Goal: Task Accomplishment & Management: Use online tool/utility

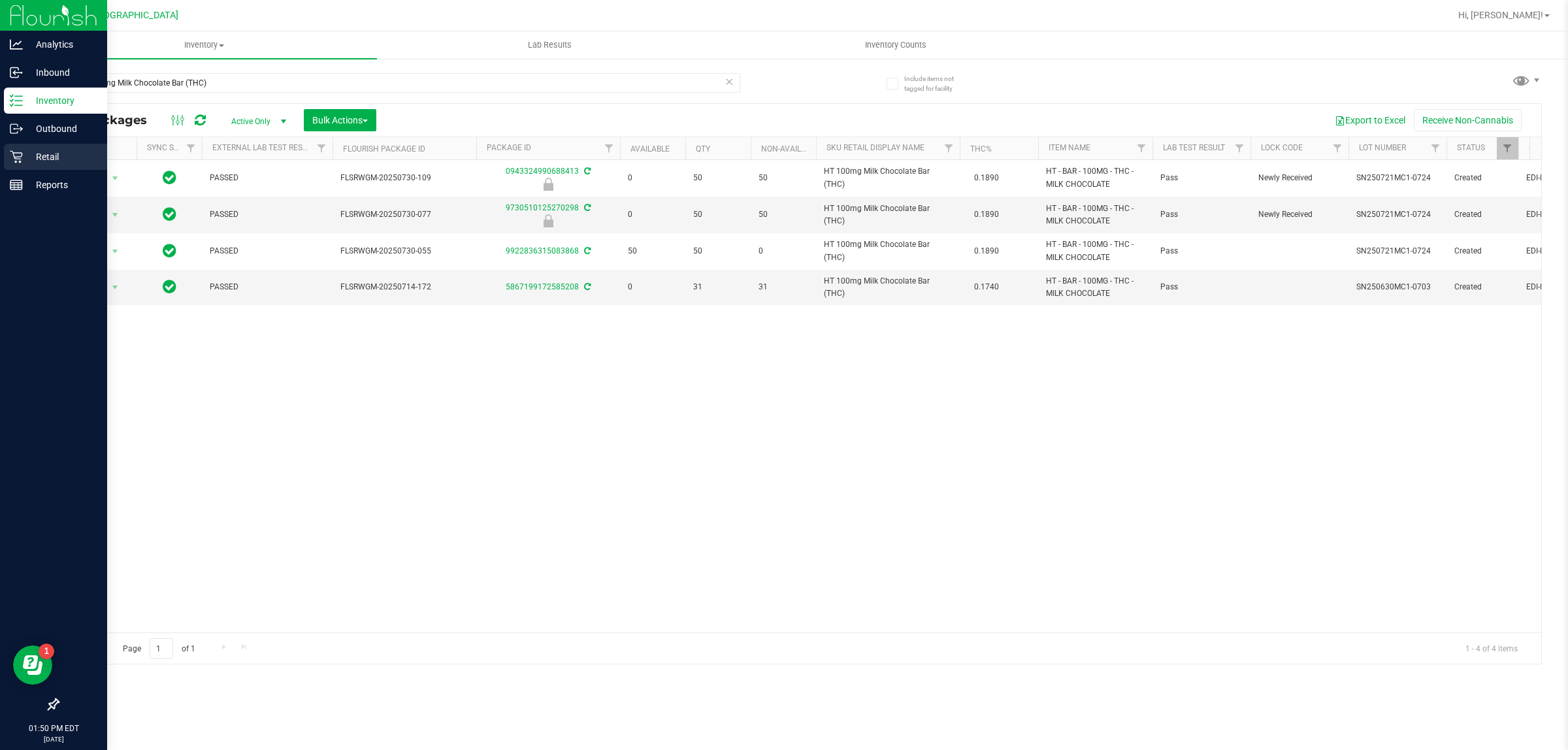
click at [44, 161] on p "Retail" at bounding box center [61, 157] width 78 height 16
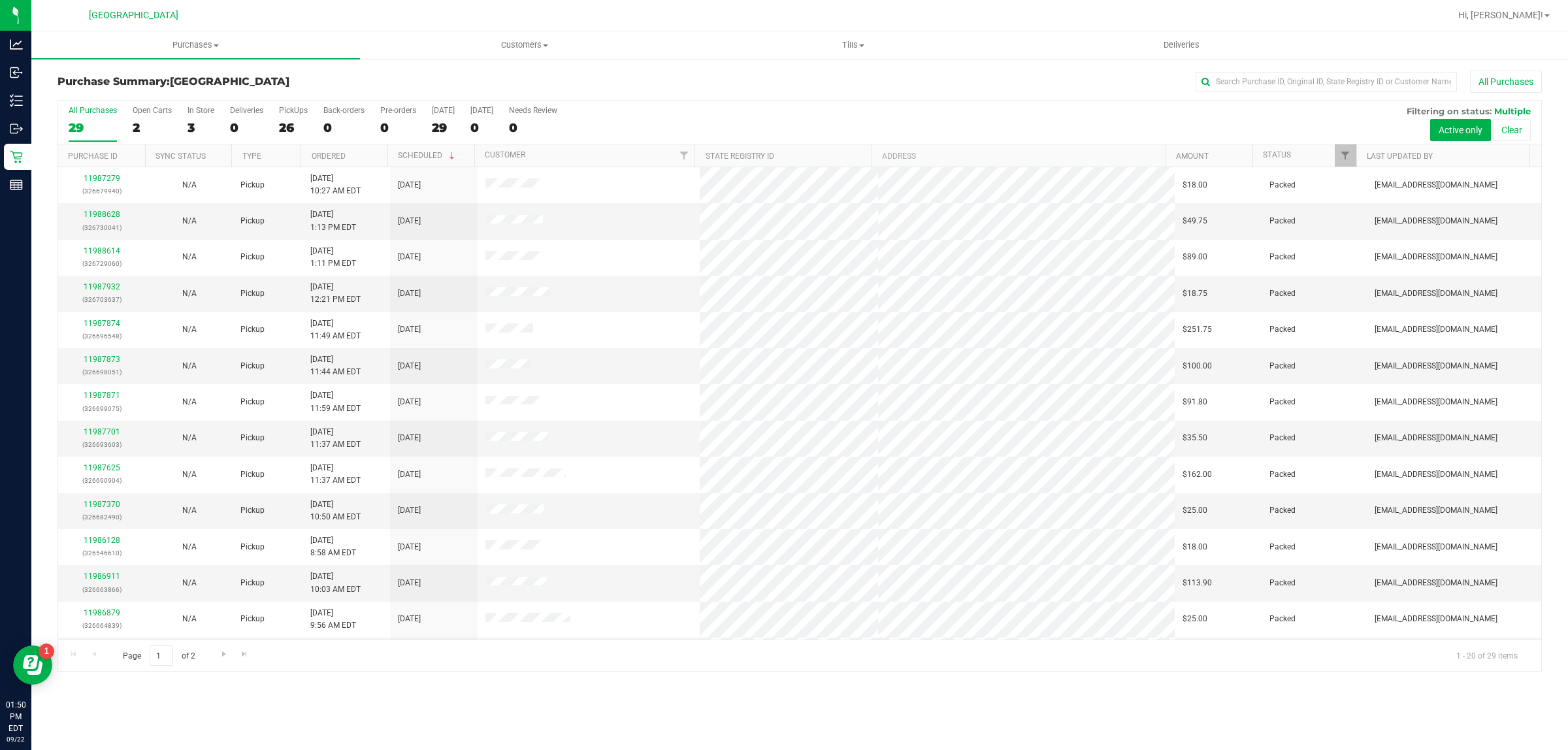
scroll to position [253, 0]
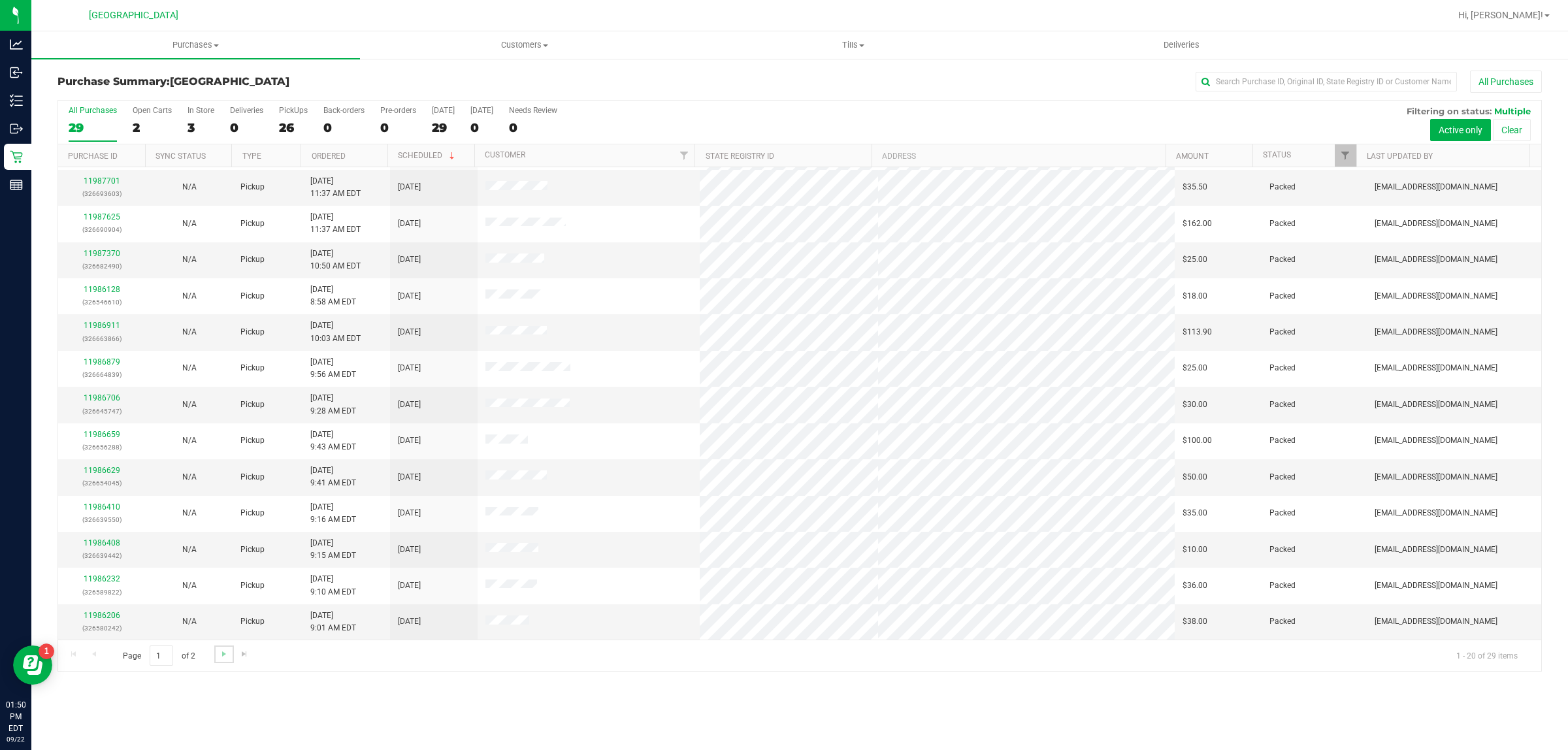
click at [221, 661] on link "Go to the next page" at bounding box center [223, 654] width 19 height 18
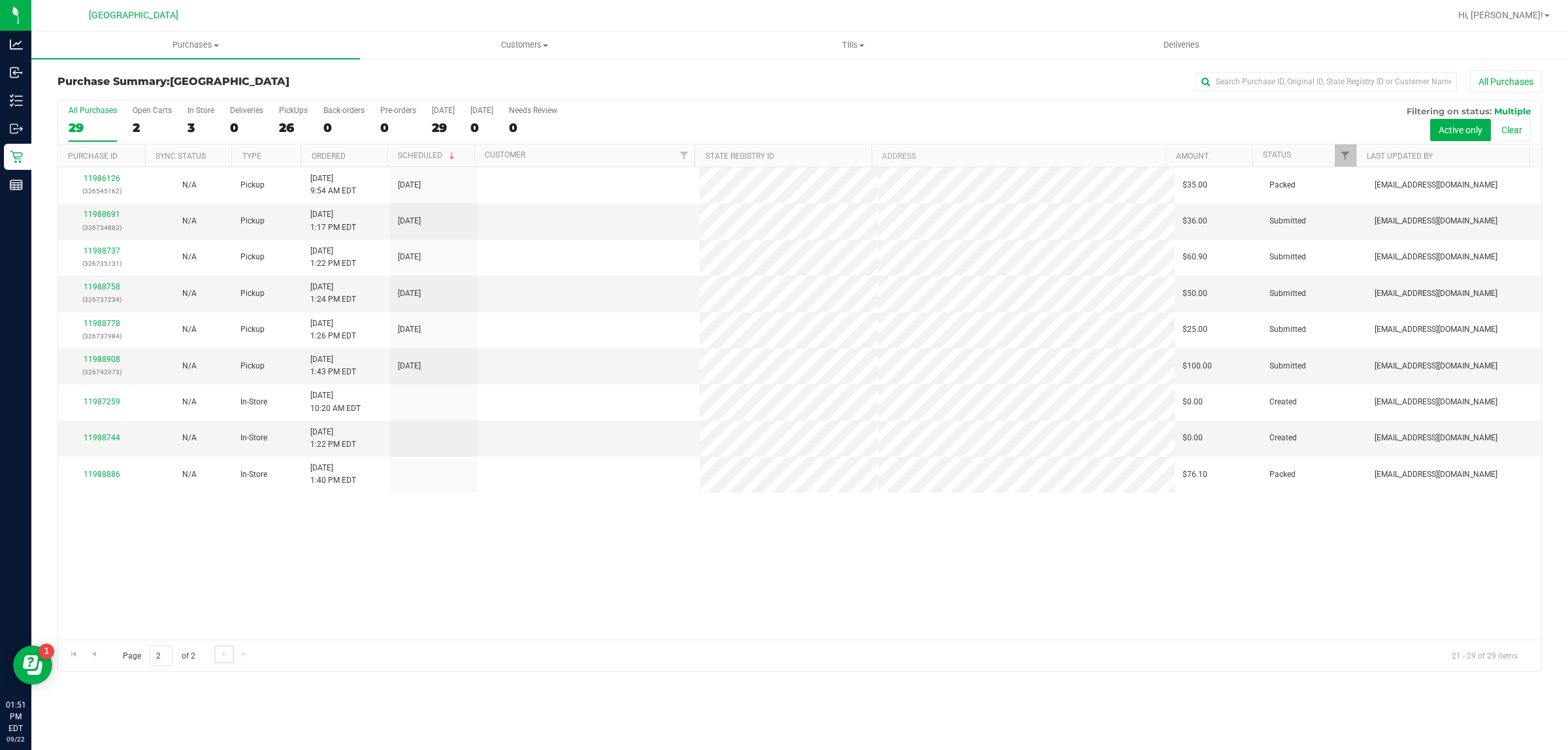
scroll to position [0, 0]
click at [103, 291] on link "11988758" at bounding box center [102, 286] width 37 height 9
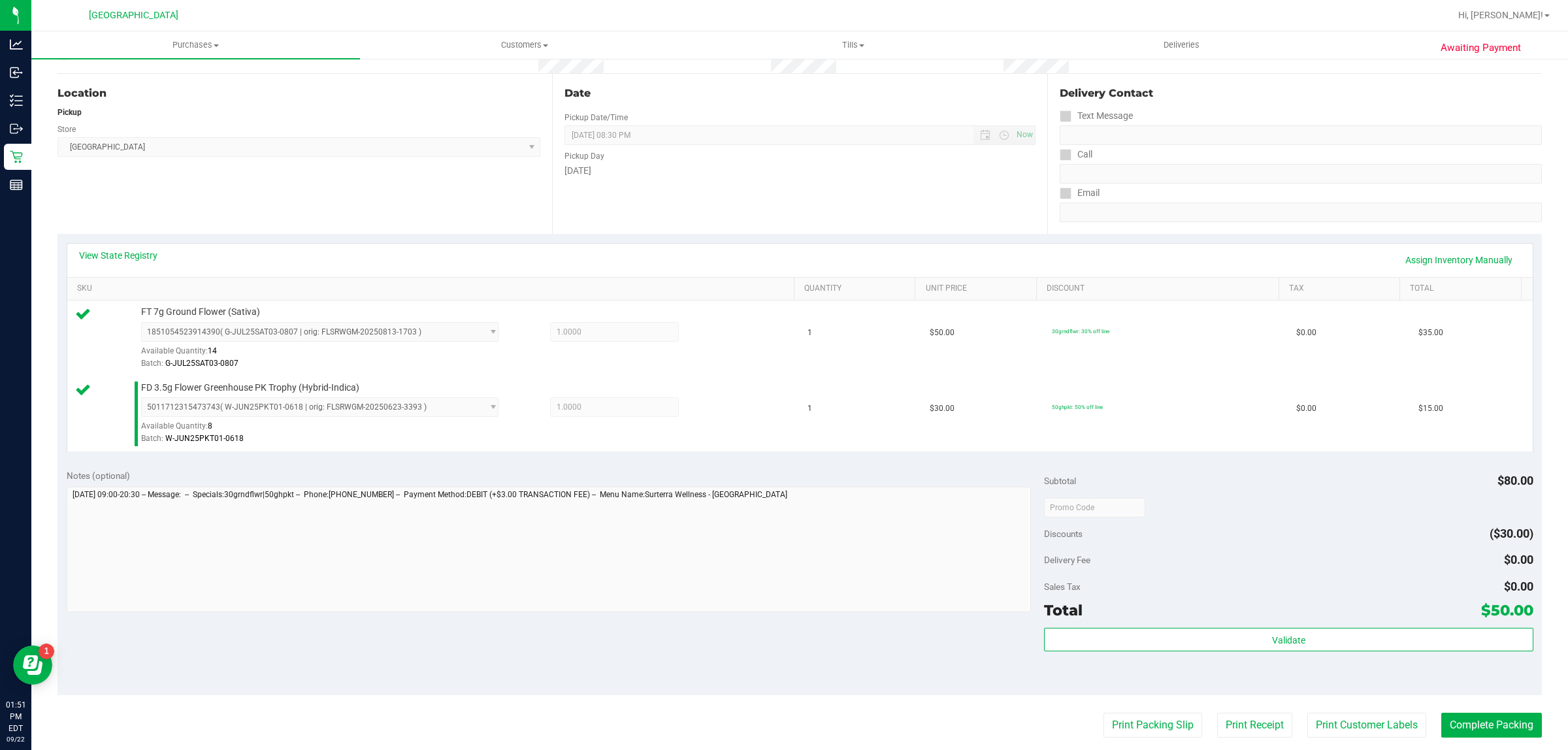
scroll to position [245, 0]
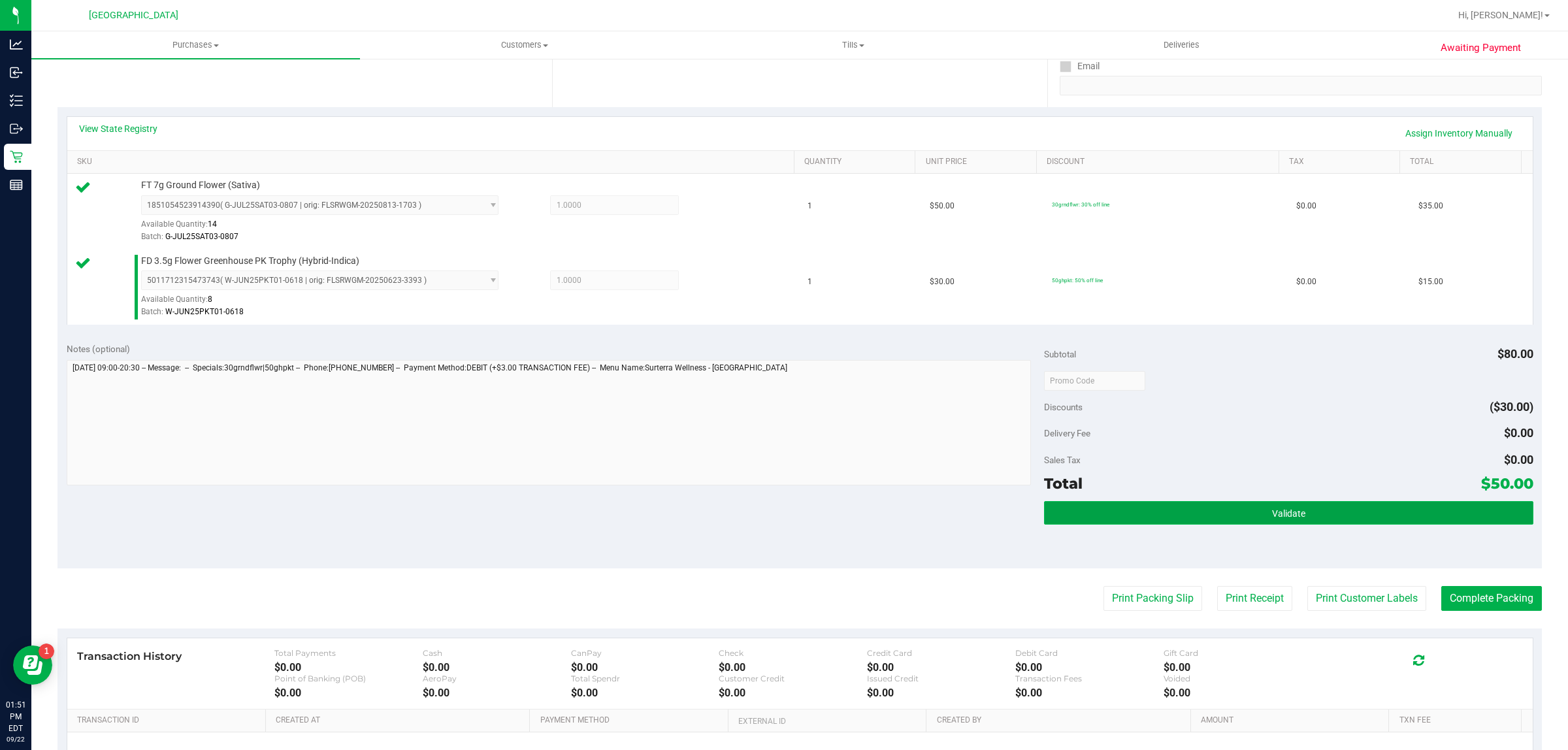
click at [1200, 519] on button "Validate" at bounding box center [1288, 513] width 489 height 23
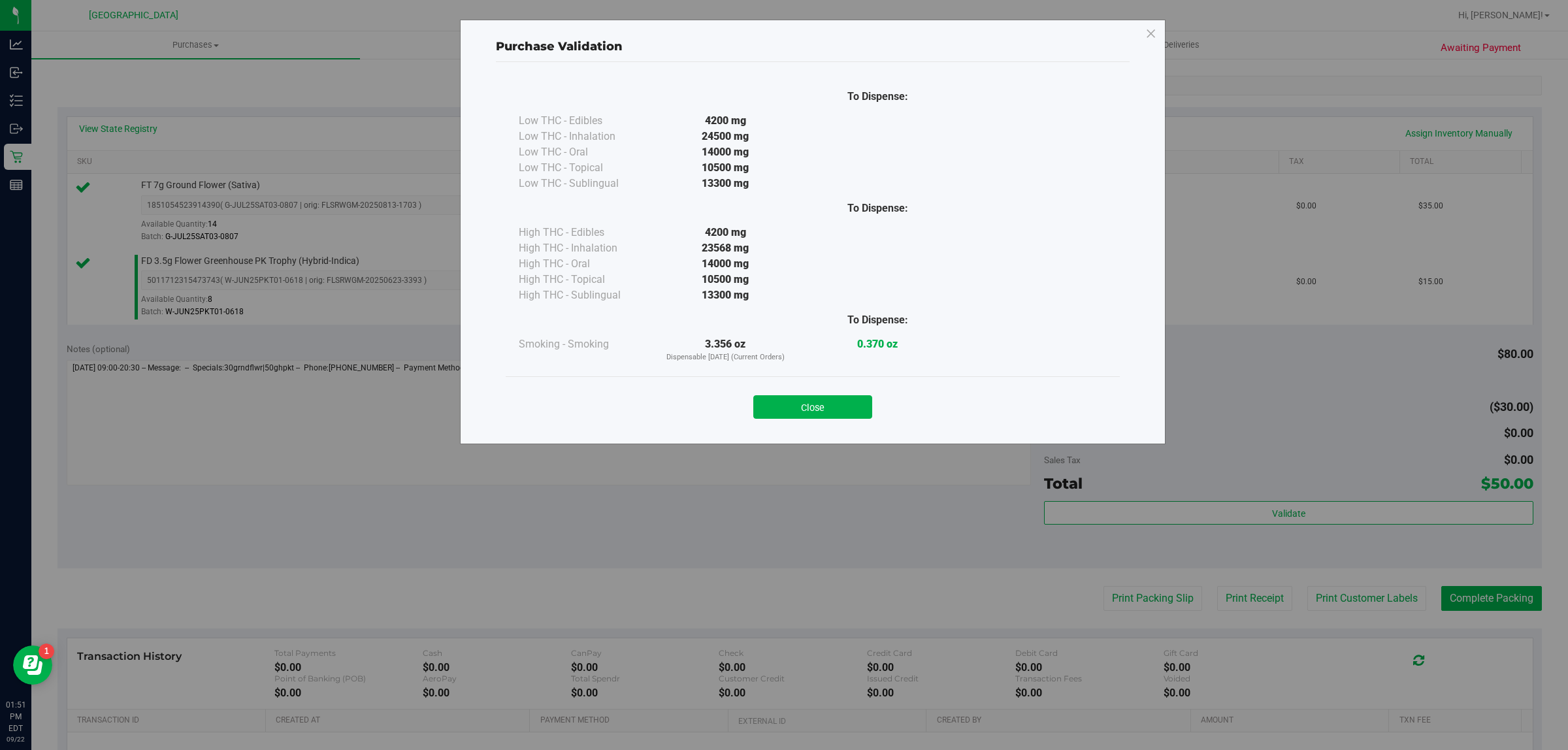
click at [840, 420] on div "Close" at bounding box center [813, 403] width 615 height 53
click at [848, 409] on button "Close" at bounding box center [813, 407] width 119 height 23
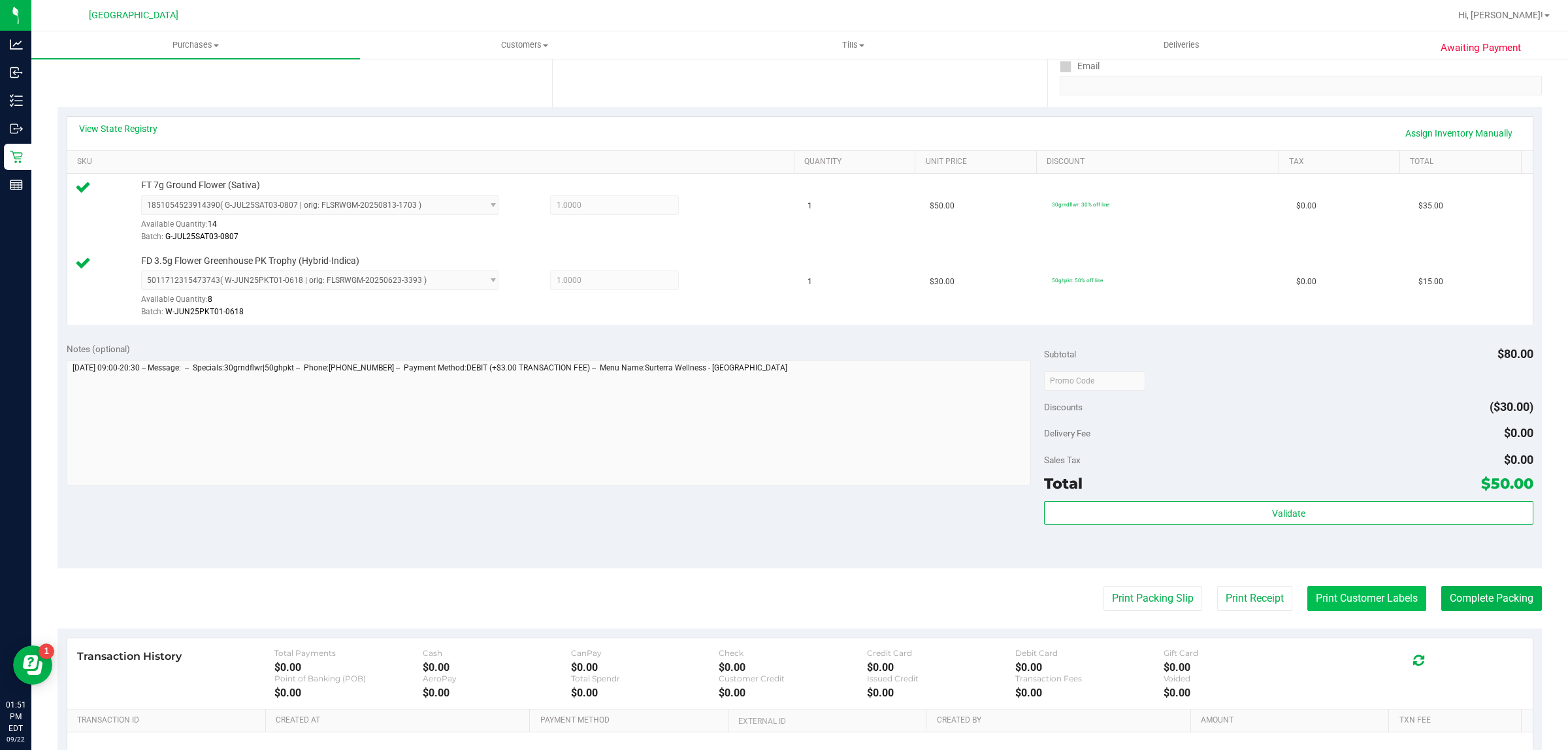
click at [1368, 596] on button "Print Customer Labels" at bounding box center [1367, 598] width 119 height 24
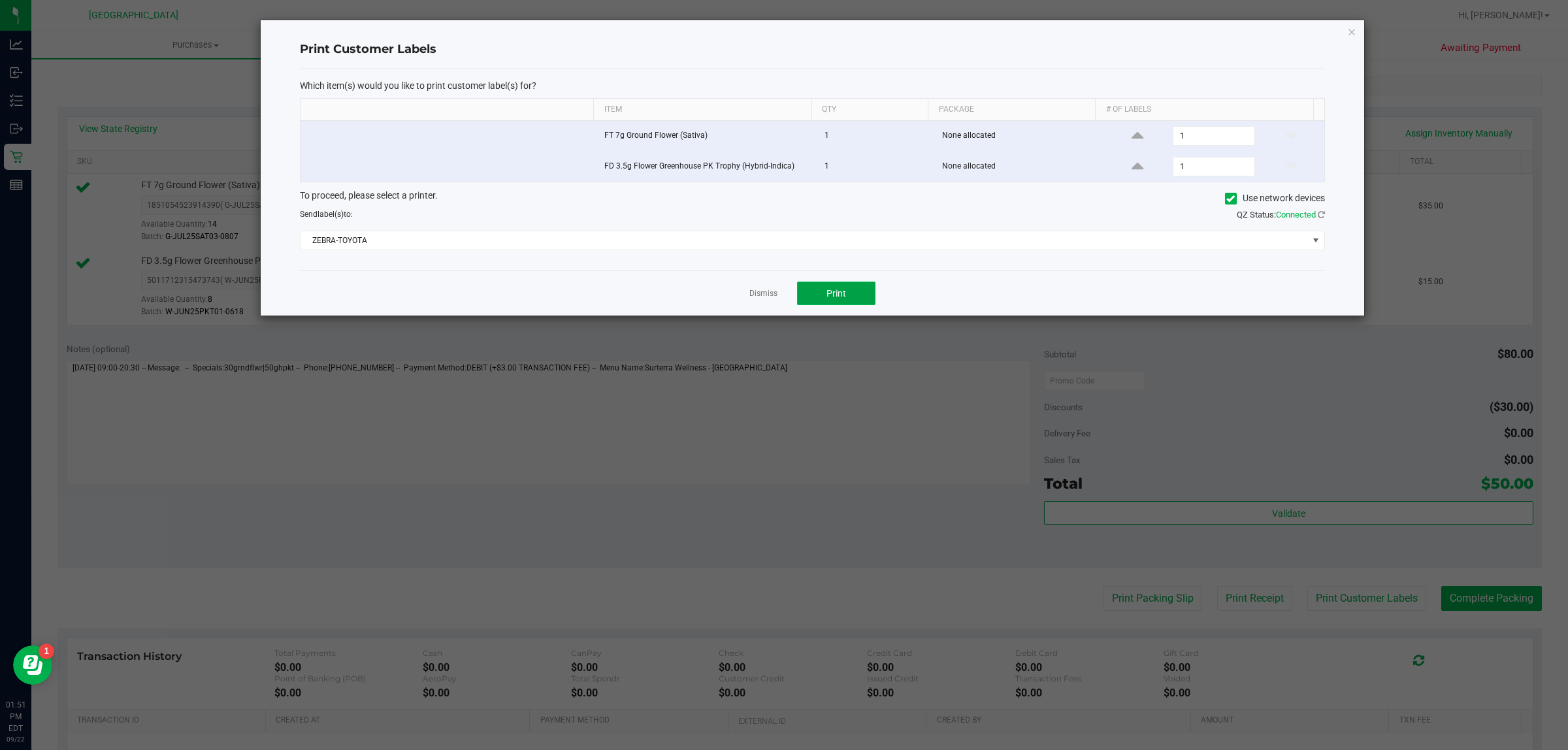
click at [834, 295] on span "Print" at bounding box center [836, 293] width 20 height 11
click at [763, 292] on link "Dismiss" at bounding box center [763, 293] width 28 height 11
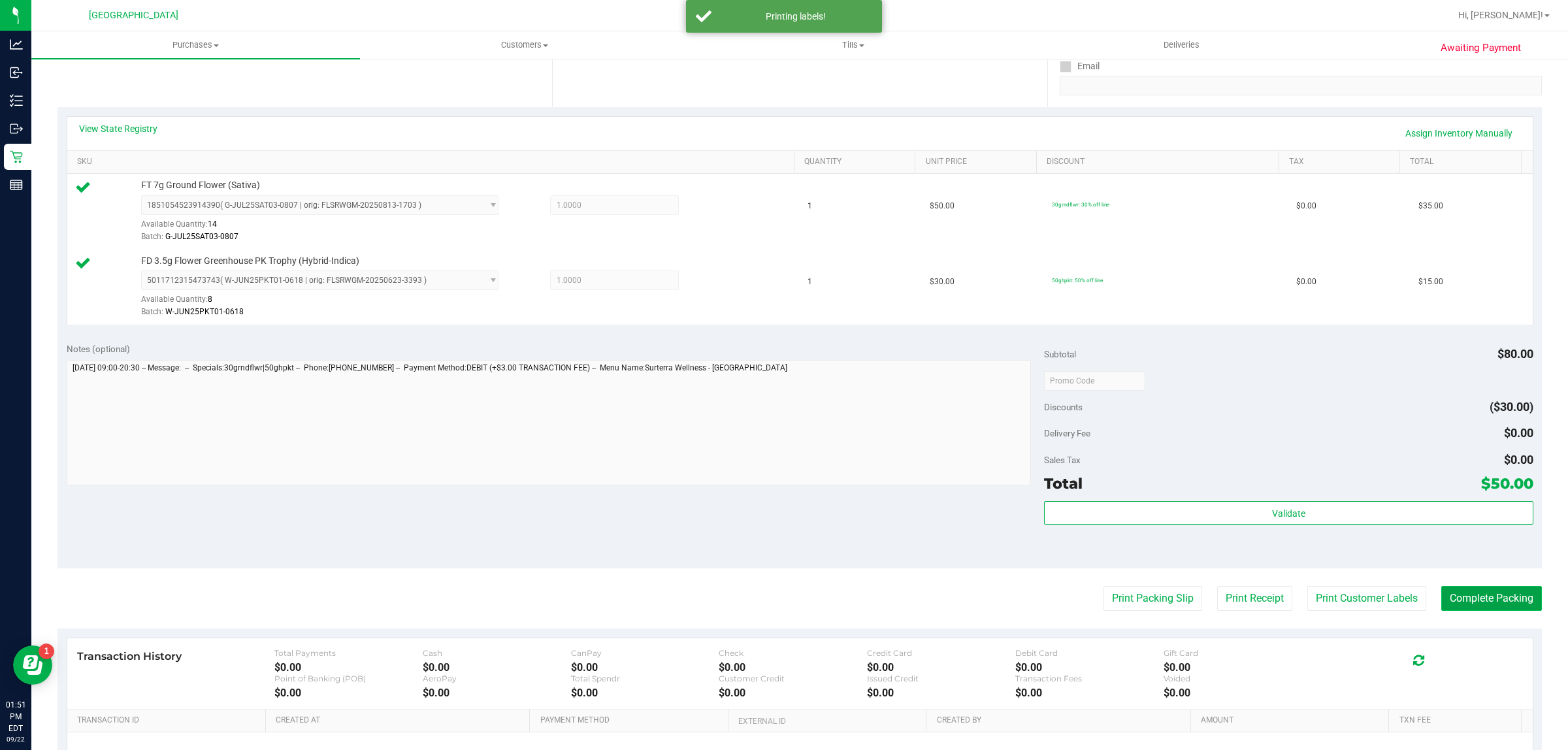
click at [1495, 596] on button "Complete Packing" at bounding box center [1491, 598] width 101 height 24
